Goal: Information Seeking & Learning: Learn about a topic

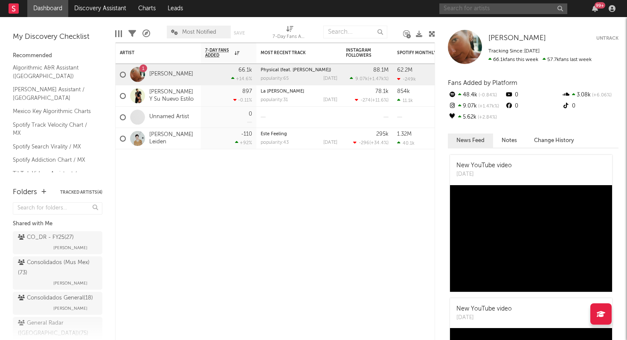
click at [455, 11] on input "text" at bounding box center [504, 8] width 128 height 11
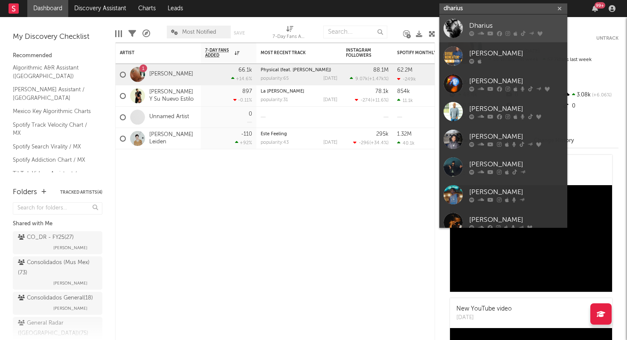
type input "dharius"
click at [475, 22] on div "Dharius" at bounding box center [516, 25] width 94 height 10
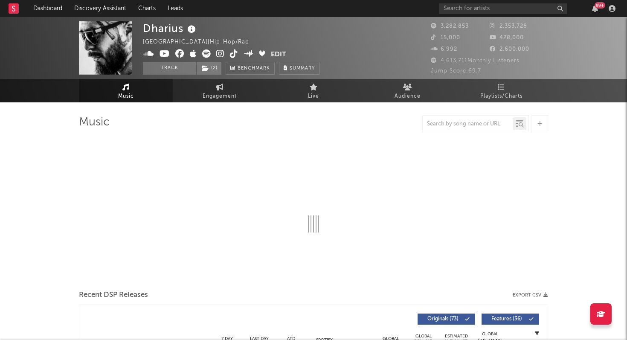
select select "6m"
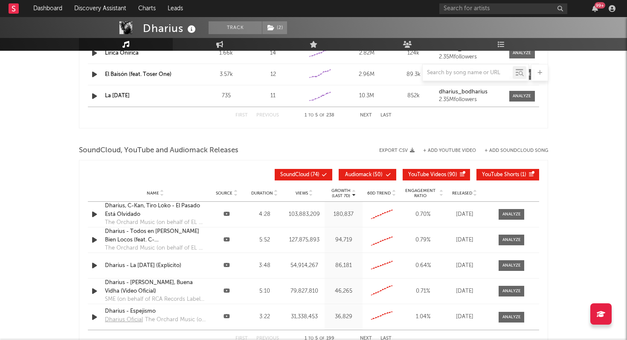
scroll to position [891, 0]
